Goal: Task Accomplishment & Management: Use online tool/utility

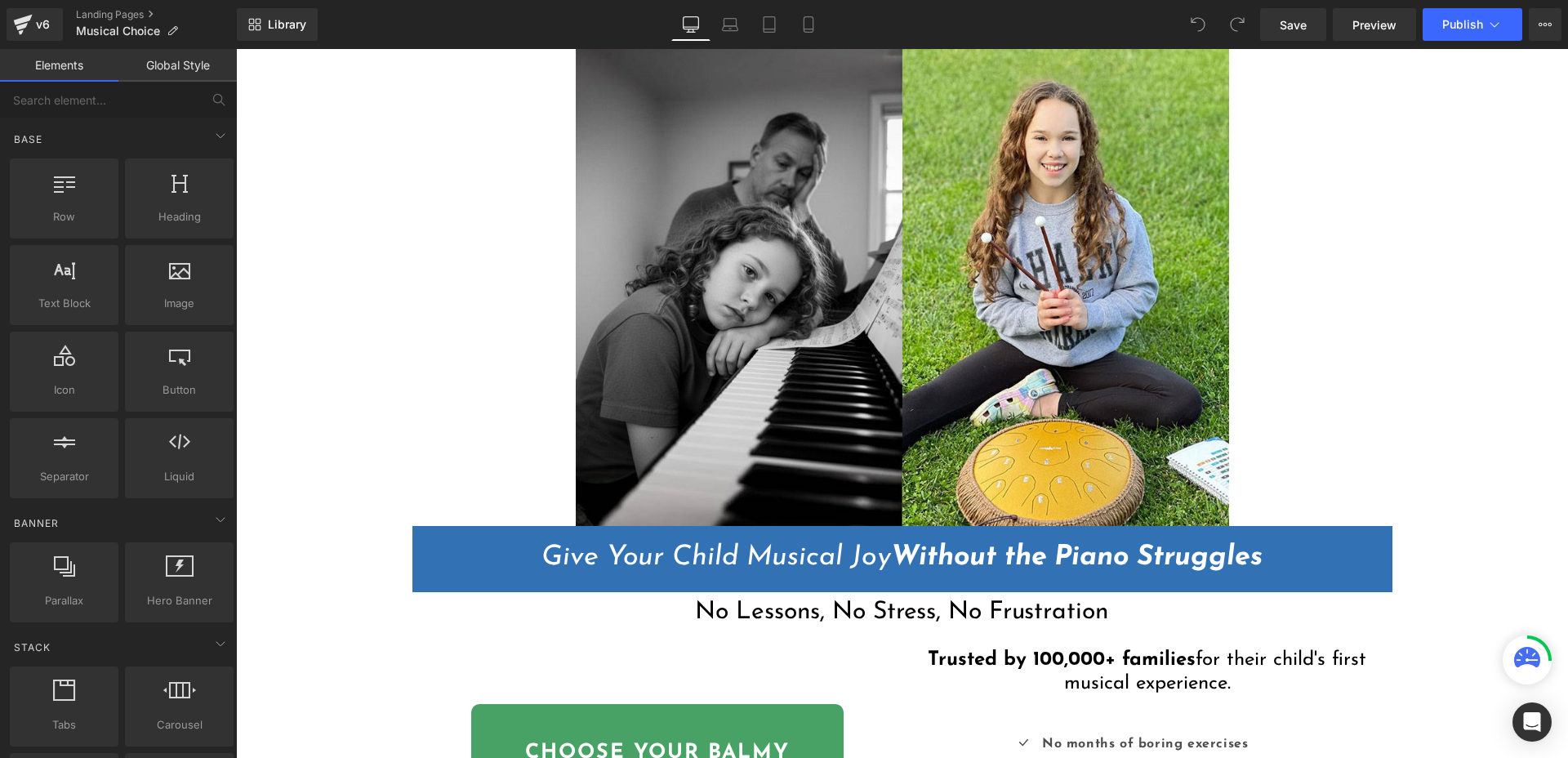
scroll to position [260, 0]
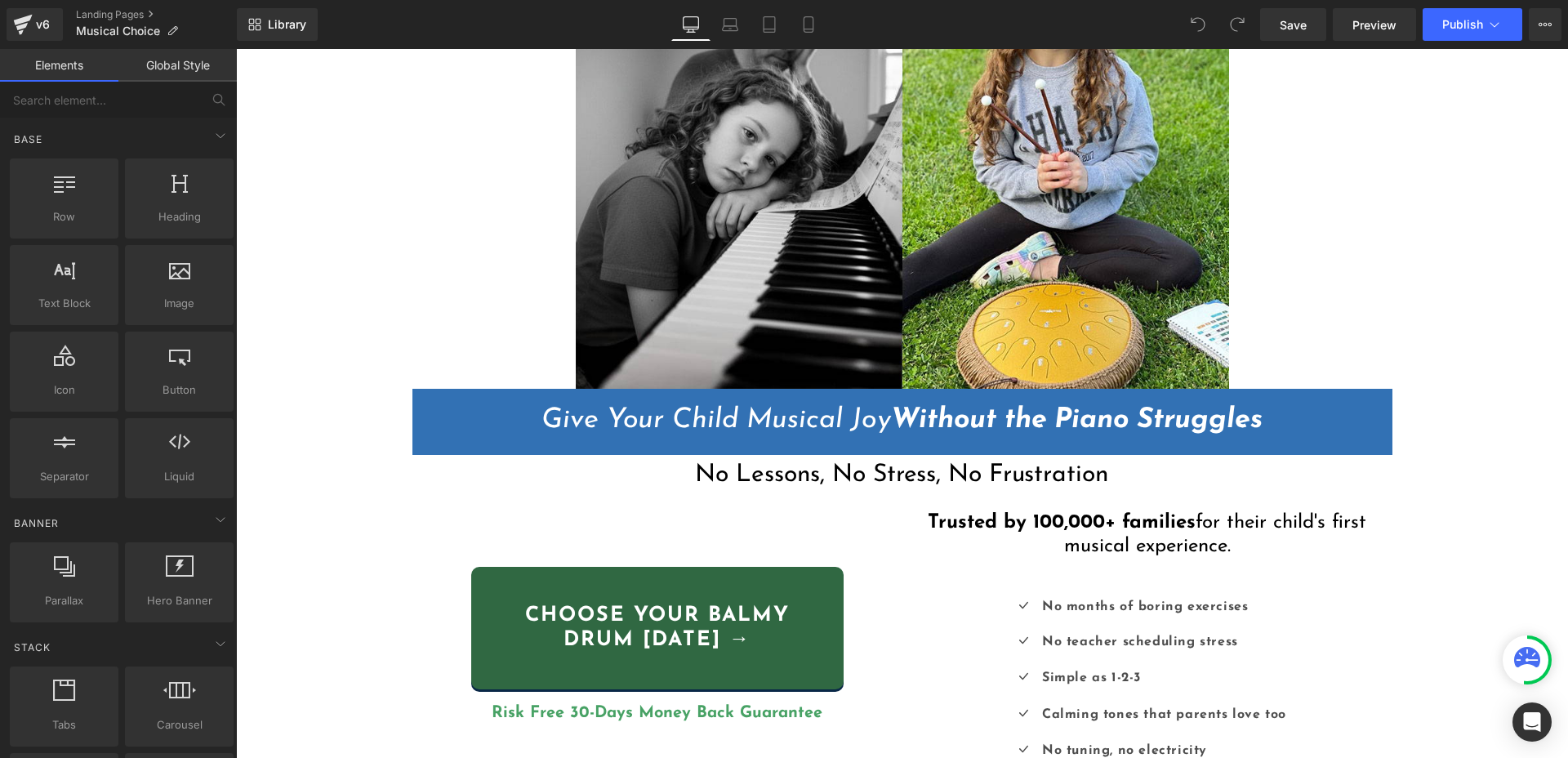
click at [673, 622] on div "Choose YOUR BALMY DRUM today → Button" at bounding box center [657, 628] width 465 height 122
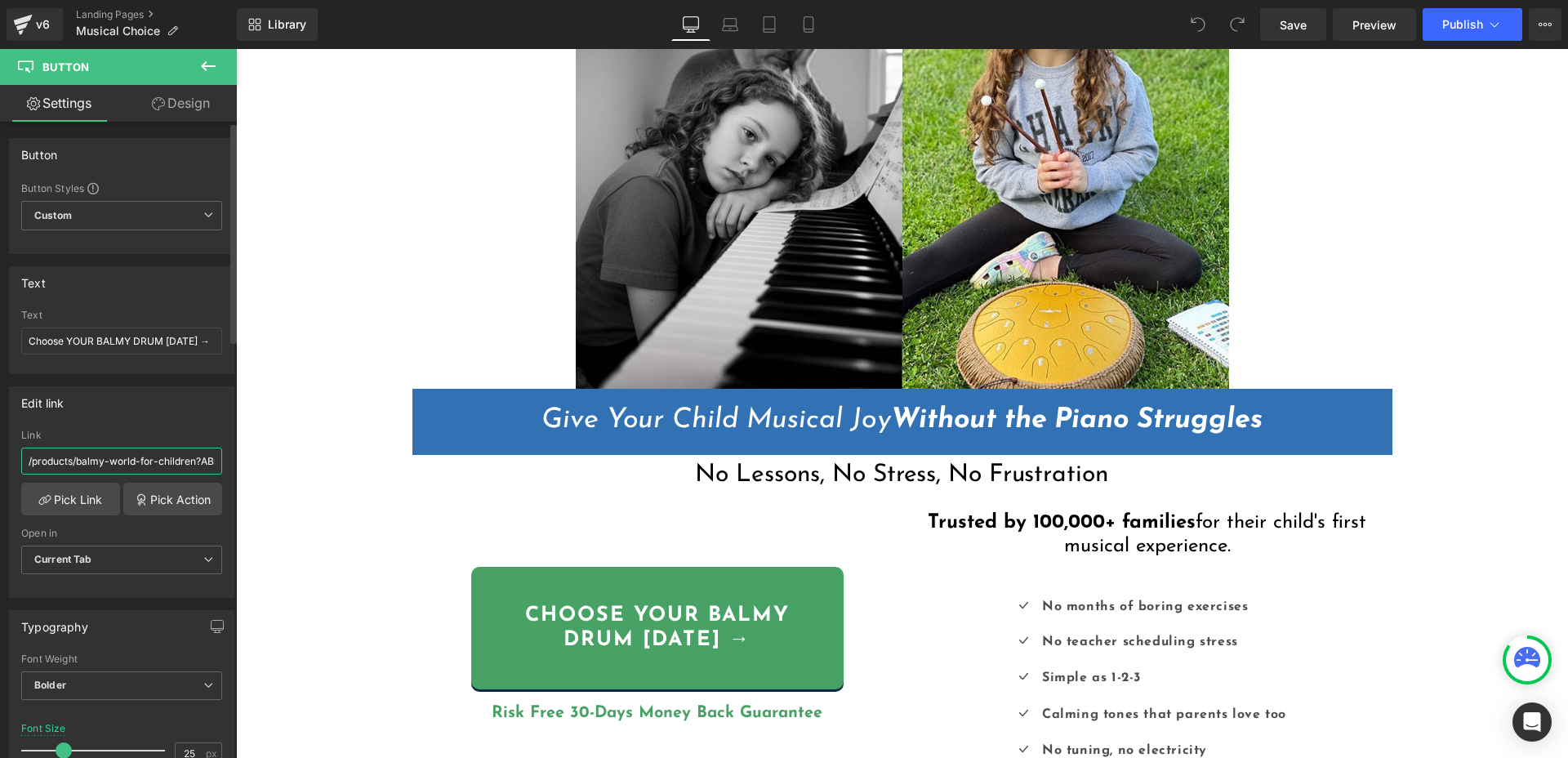
click at [136, 458] on input "/products/balmy-world-for-children?ABbtn1" at bounding box center [121, 462] width 200 height 27
click at [136, 459] on input "/products/balmy-world-for-children?ABbtn1" at bounding box center [121, 462] width 200 height 27
paste input "drum-musical-instrument"
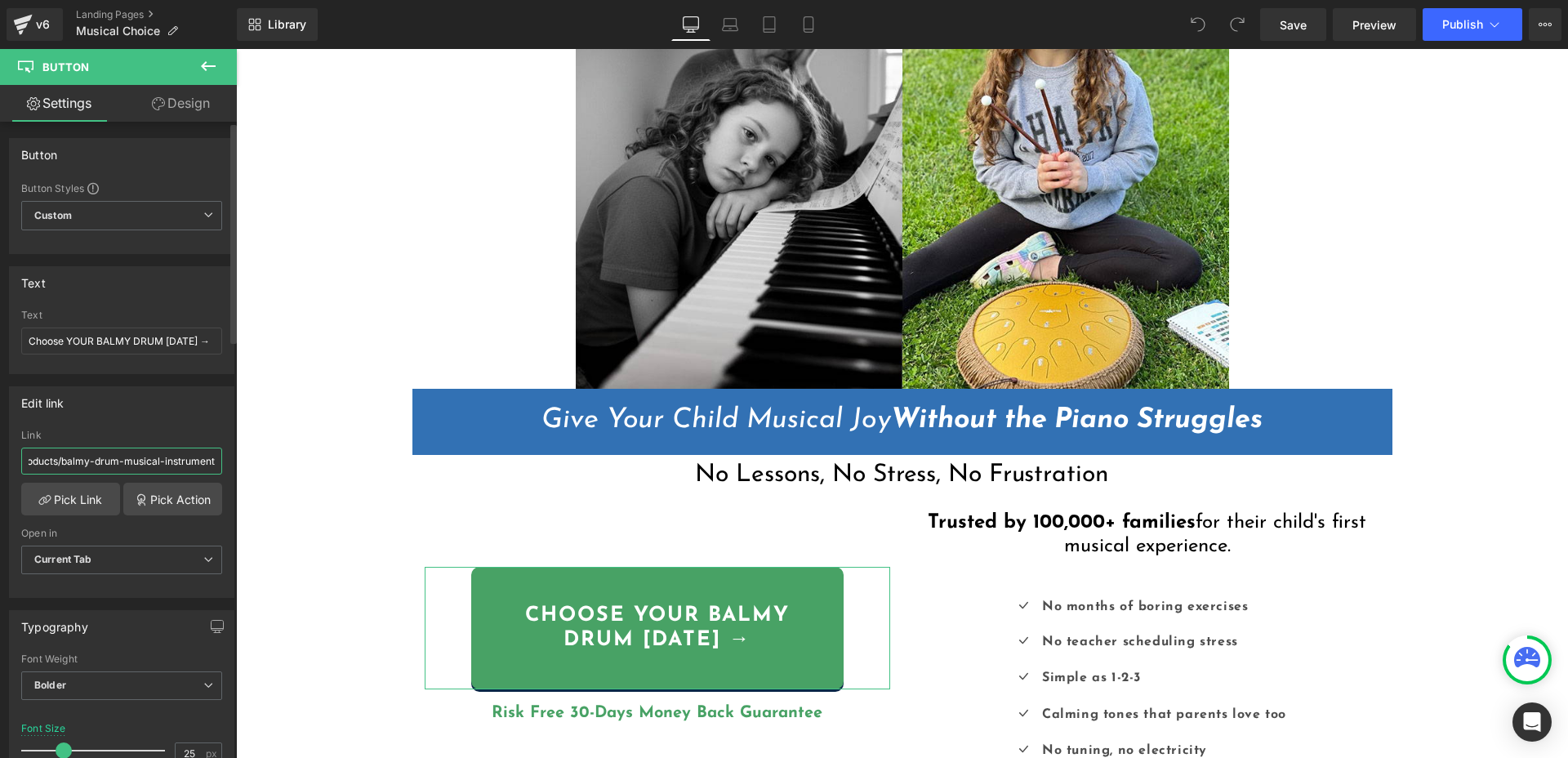
type input "/products/balmy-drum-musical-instrument"
click at [165, 417] on div "Edit link" at bounding box center [121, 403] width 224 height 31
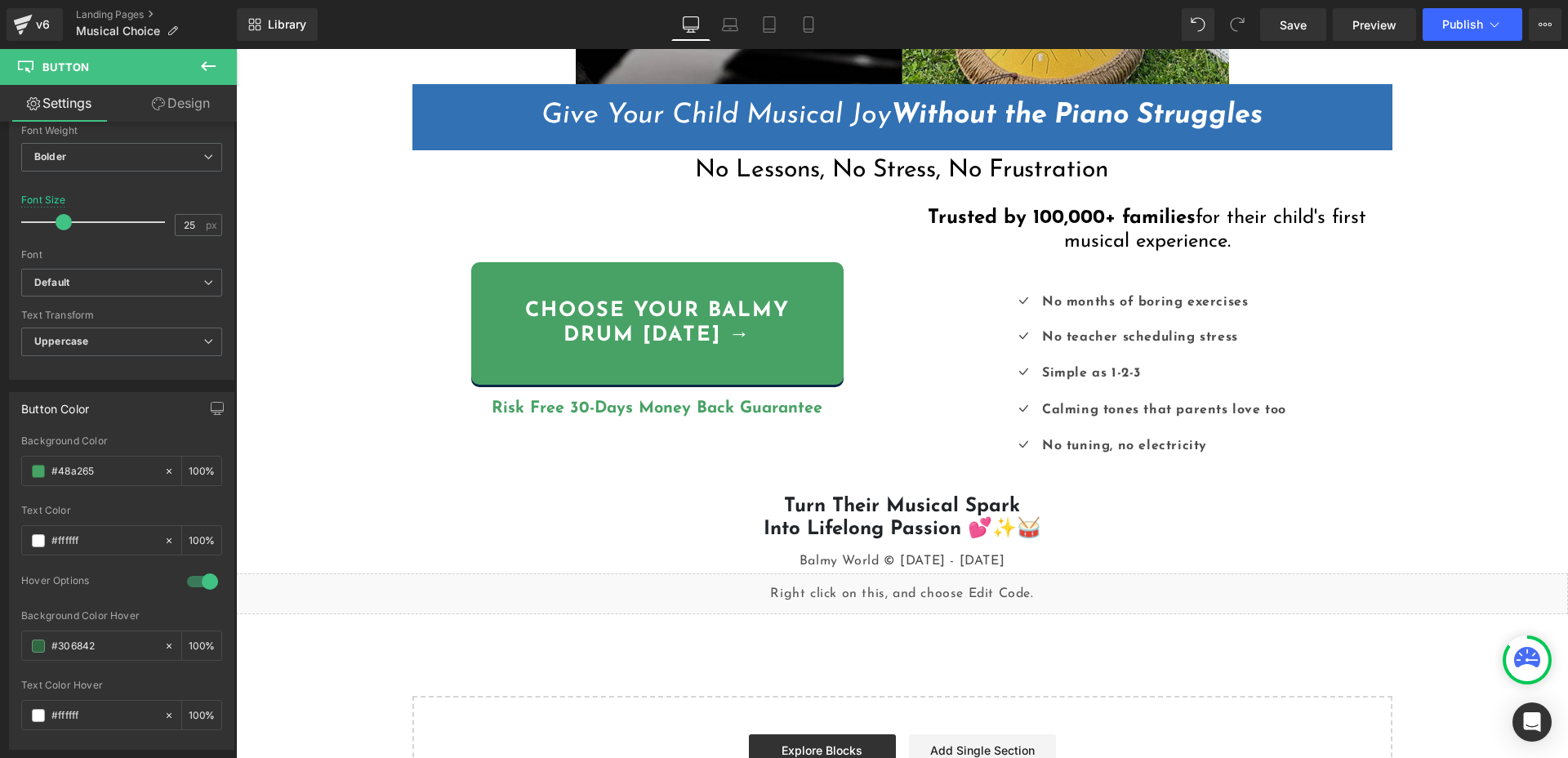
scroll to position [555, 0]
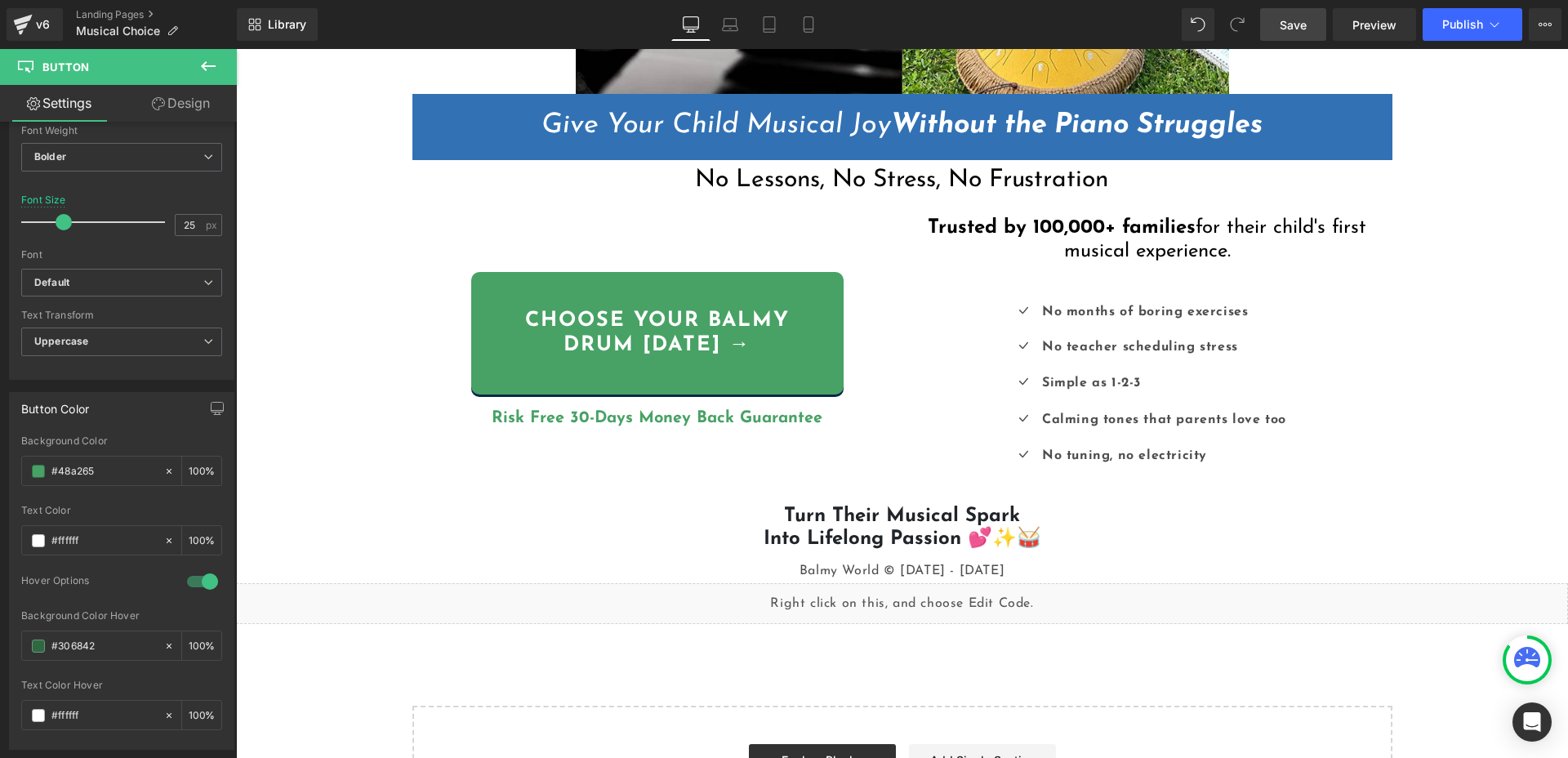
click at [1290, 21] on span "Save" at bounding box center [1293, 25] width 27 height 18
click at [1469, 35] on button "Publish" at bounding box center [1472, 23] width 100 height 32
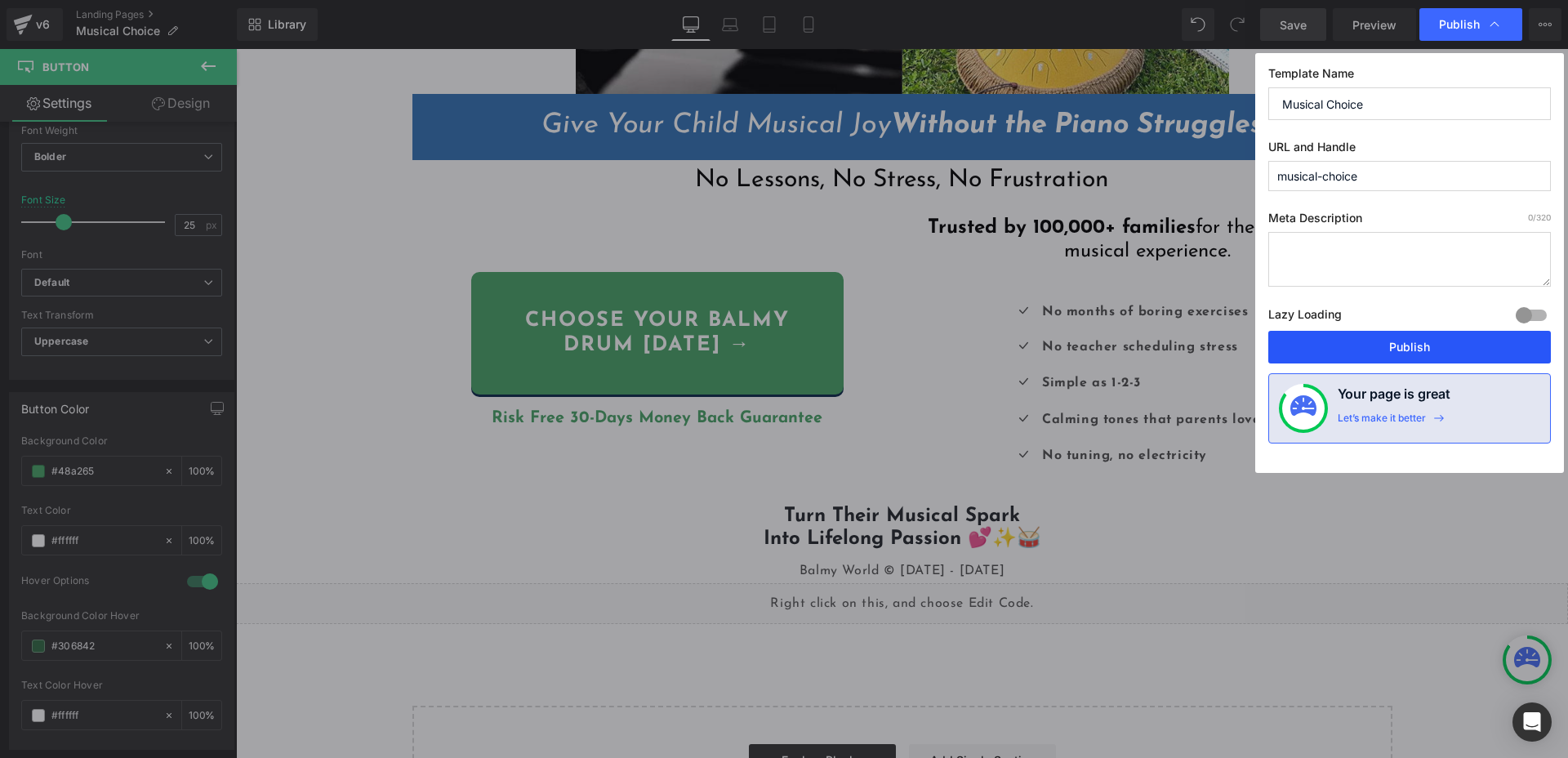
click at [1401, 356] on button "Publish" at bounding box center [1409, 346] width 283 height 32
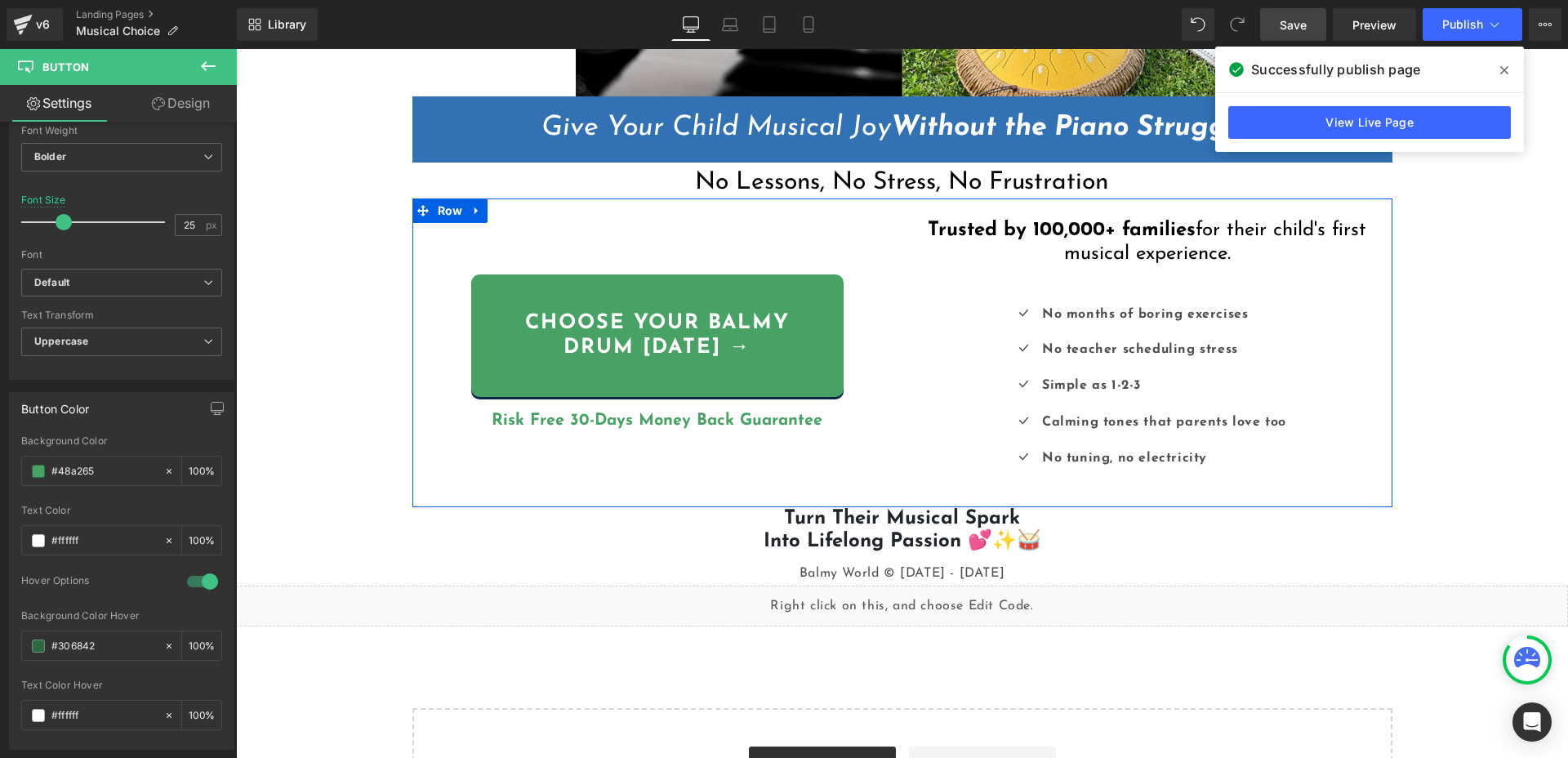
scroll to position [552, 0]
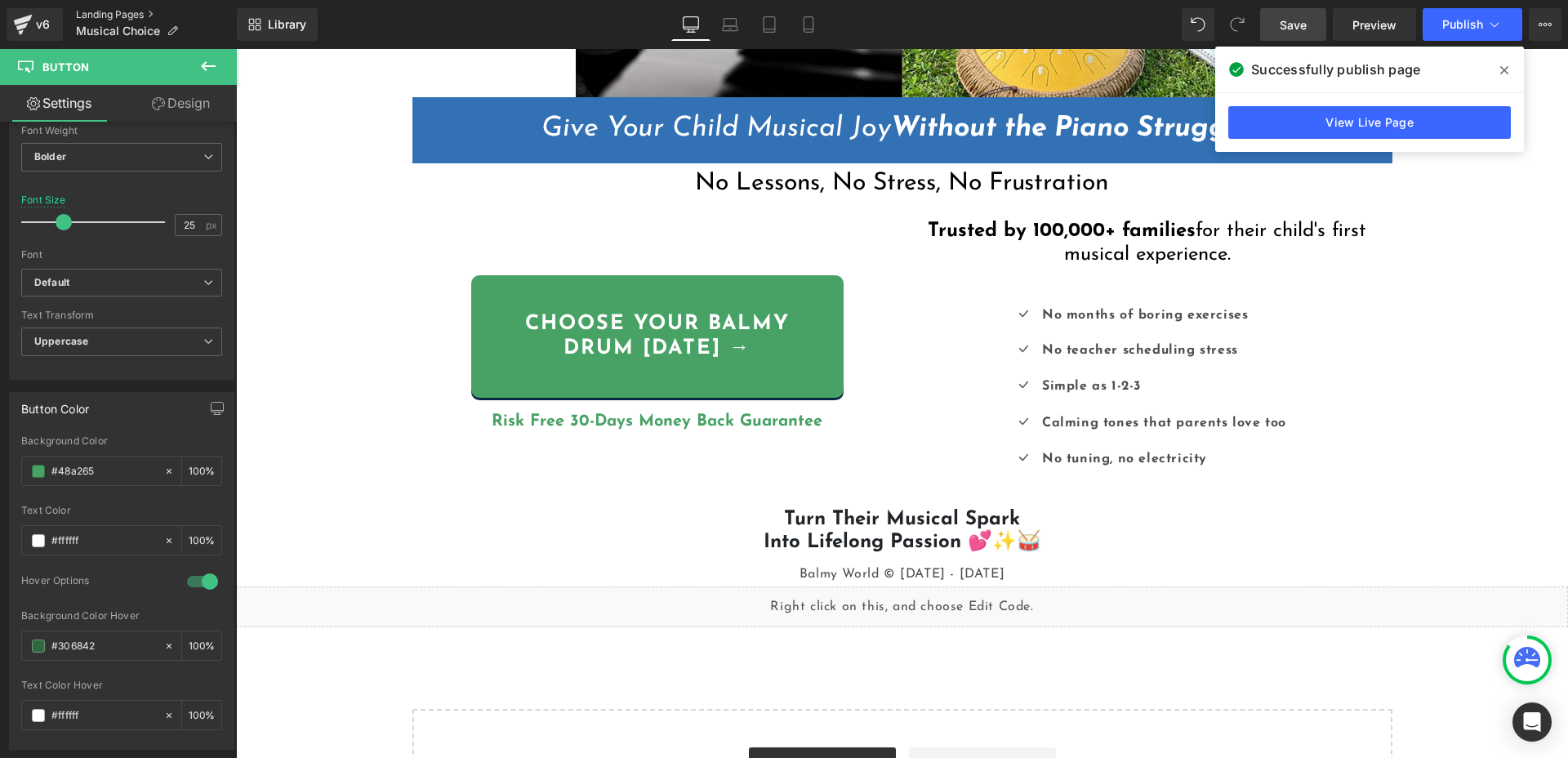
click at [108, 14] on link "Landing Pages" at bounding box center [156, 14] width 161 height 13
